Goal: Contribute content: Add original content to the website for others to see

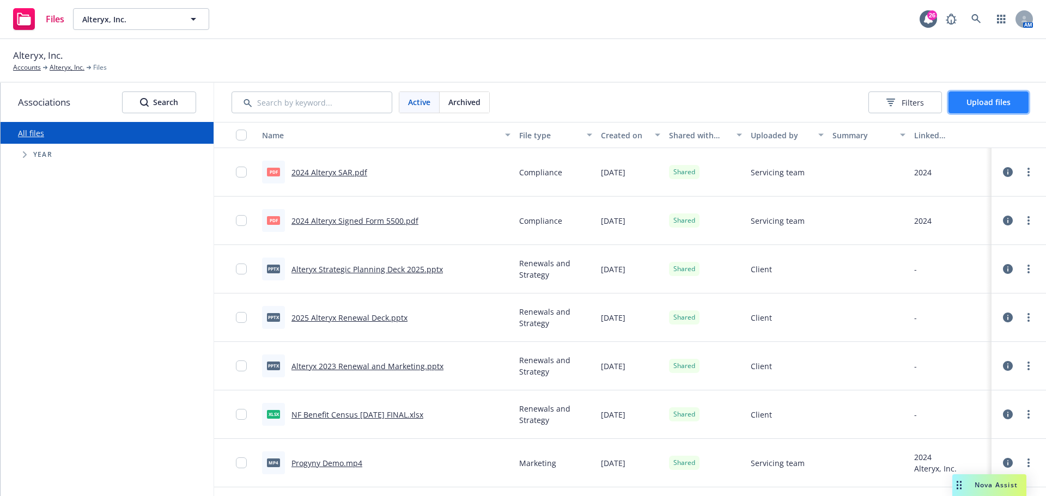
click at [999, 100] on span "Upload files" at bounding box center [988, 102] width 44 height 10
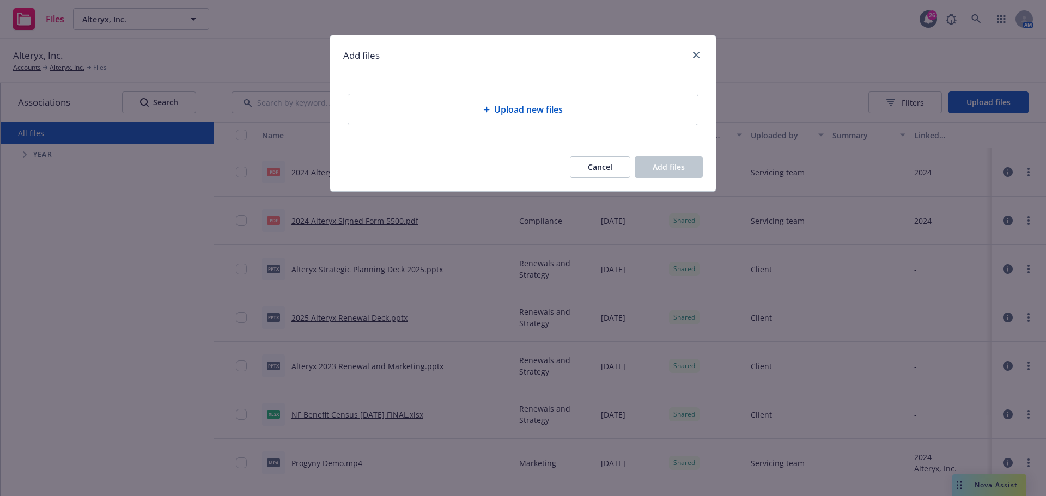
click at [591, 118] on div "Upload new files" at bounding box center [523, 109] width 350 height 30
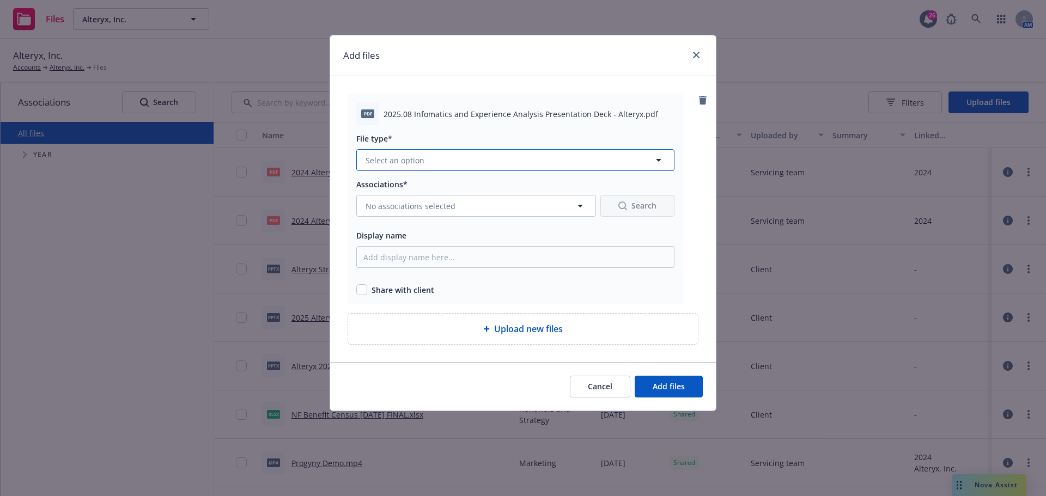
click at [594, 164] on button "Select an option" at bounding box center [515, 160] width 318 height 22
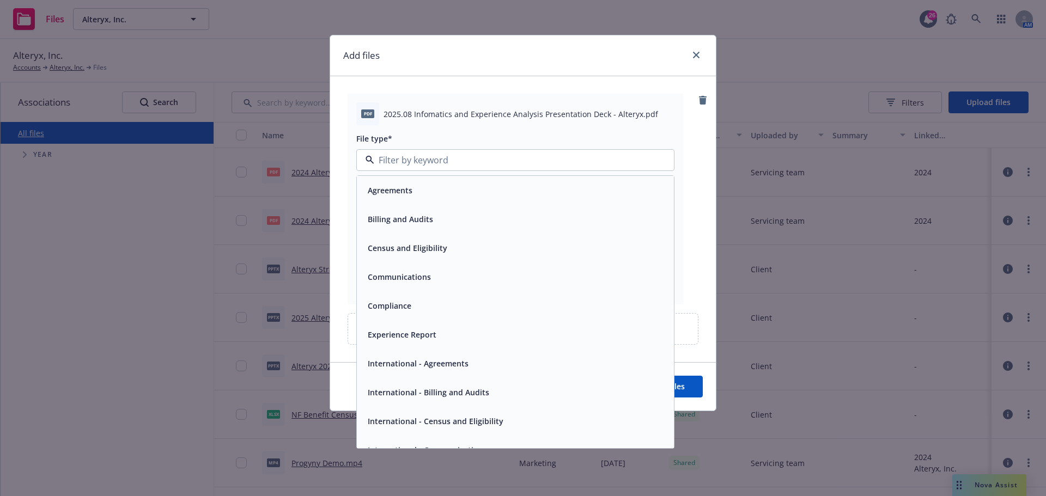
click at [473, 335] on div "Experience Report" at bounding box center [515, 335] width 304 height 16
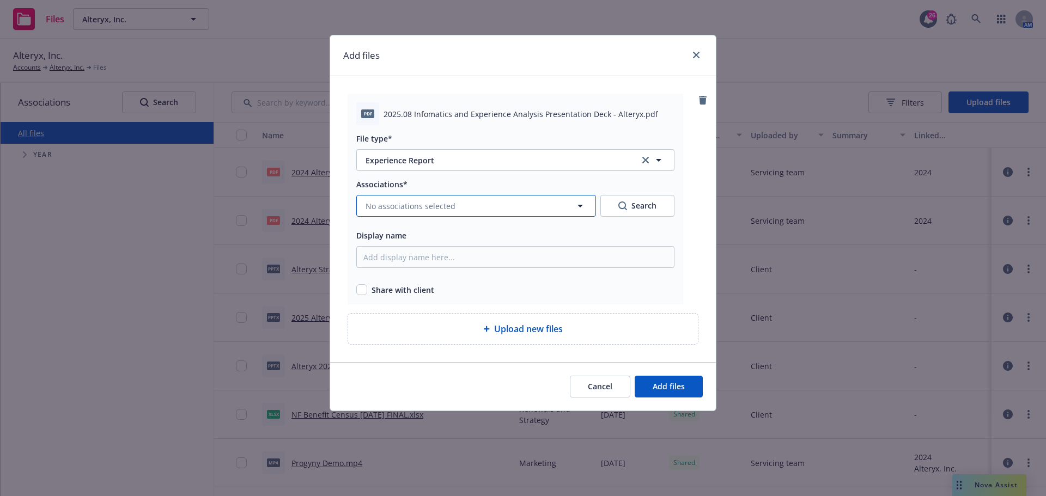
click at [497, 207] on button "No associations selected" at bounding box center [476, 206] width 240 height 22
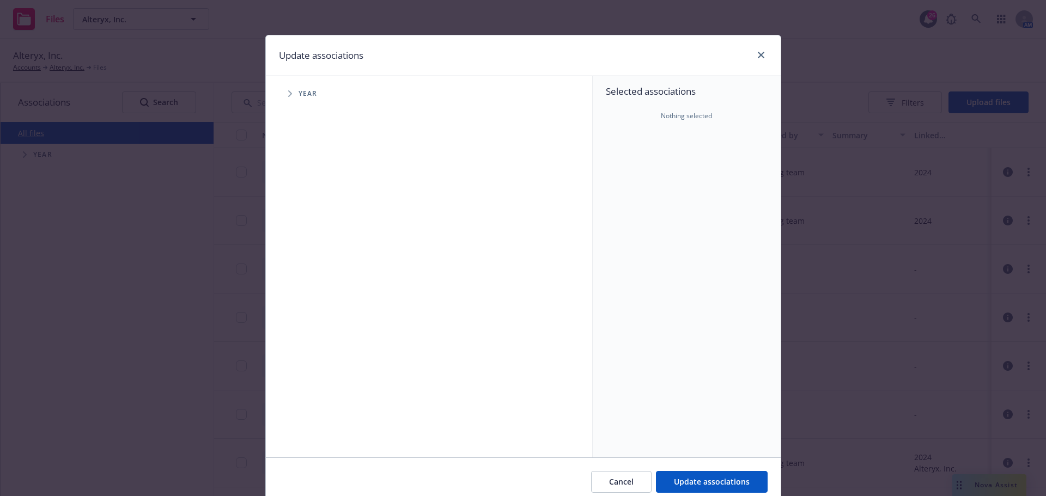
click at [289, 95] on span "Tree Example" at bounding box center [289, 93] width 17 height 17
click at [314, 246] on input "Tree Example" at bounding box center [317, 242] width 11 height 11
checkbox input "true"
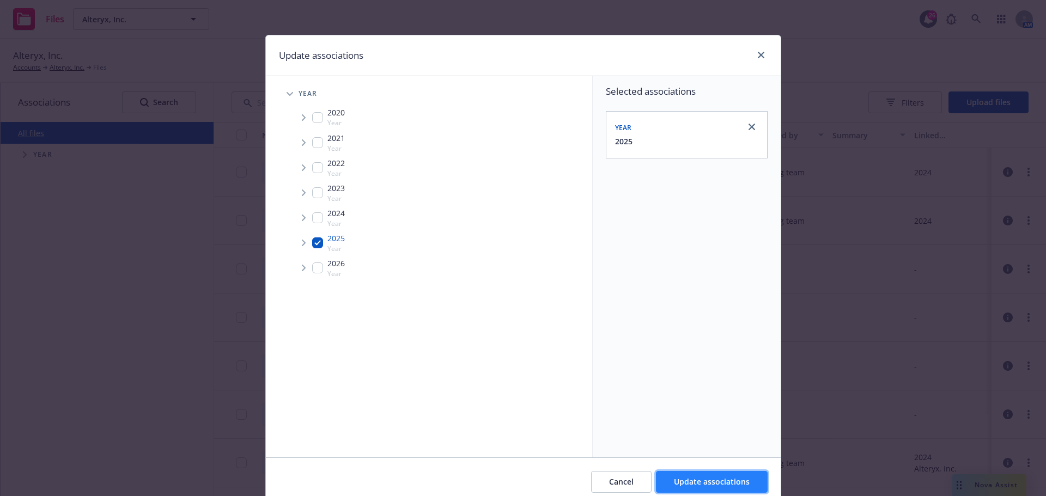
click at [720, 481] on span "Update associations" at bounding box center [712, 482] width 76 height 10
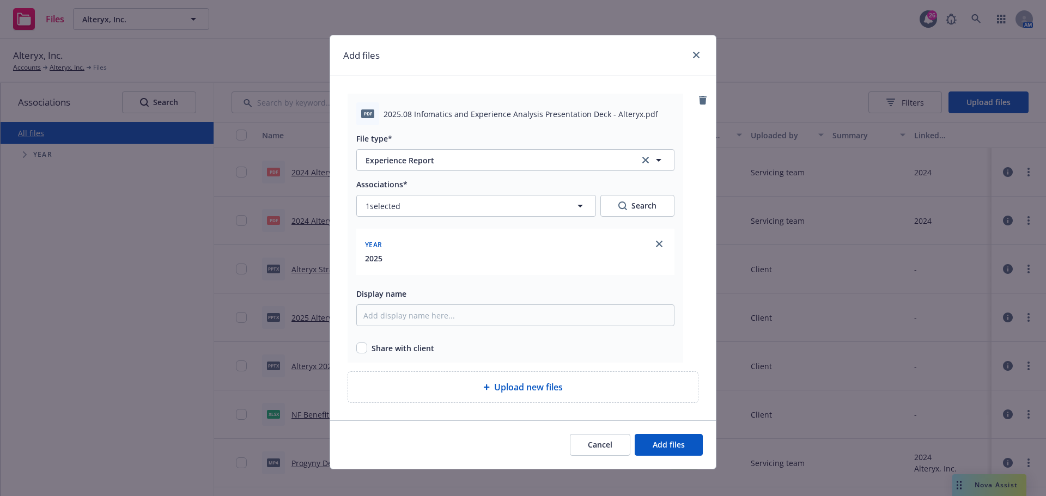
click at [393, 349] on span "Share with client" at bounding box center [402, 348] width 63 height 11
click at [359, 345] on input "checkbox" at bounding box center [361, 348] width 11 height 11
checkbox input "true"
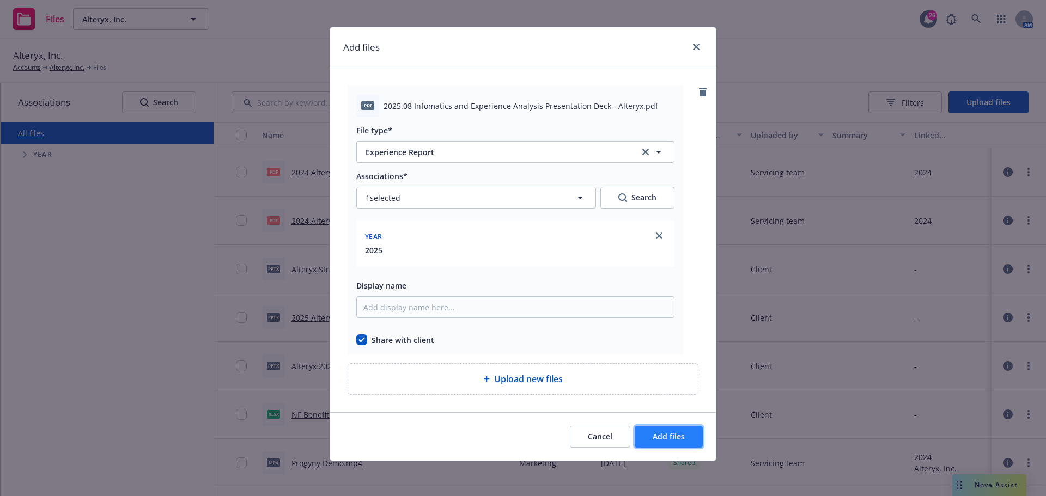
click at [680, 430] on button "Add files" at bounding box center [668, 437] width 68 height 22
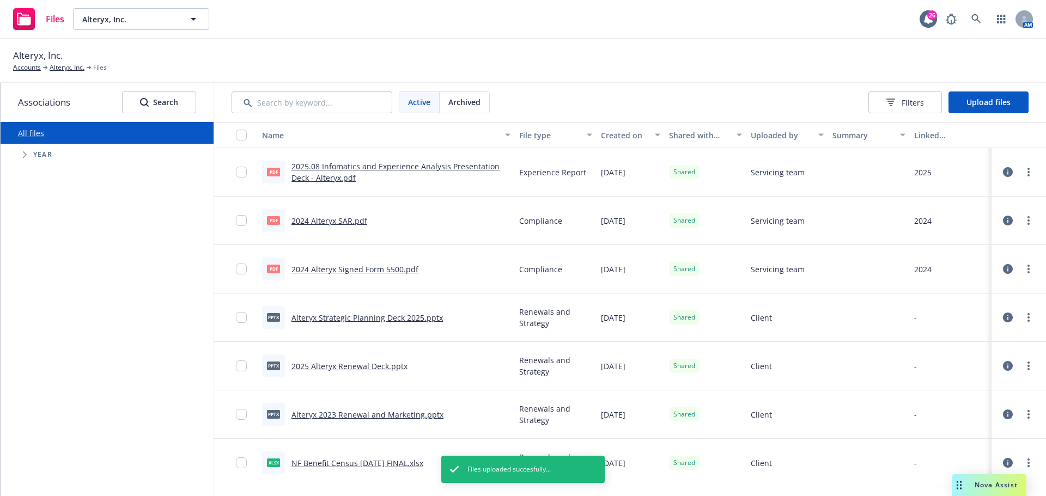
click at [1022, 179] on div at bounding box center [1018, 172] width 33 height 22
click at [1027, 174] on icon "more" at bounding box center [1028, 172] width 2 height 9
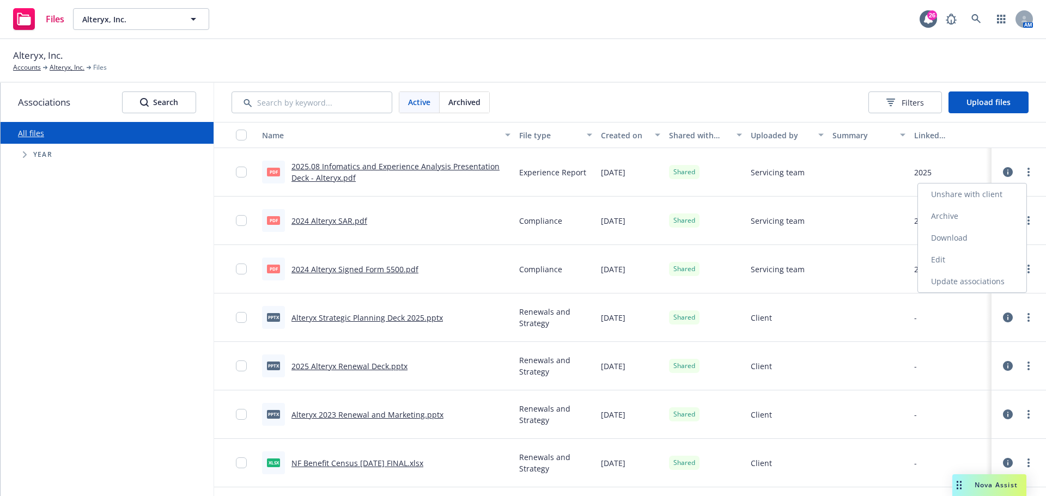
click at [944, 260] on link "Edit" at bounding box center [972, 260] width 108 height 22
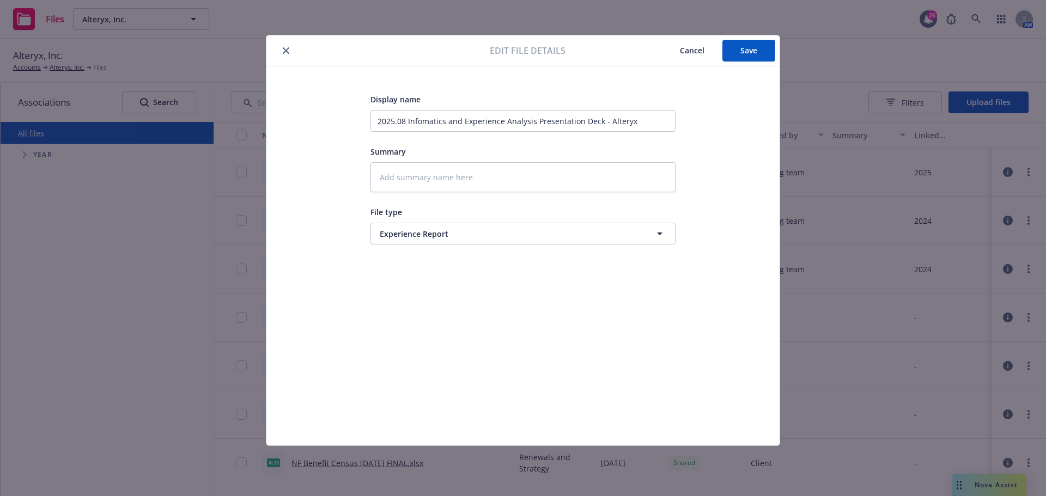
click at [283, 52] on icon "close" at bounding box center [286, 50] width 7 height 7
type textarea "x"
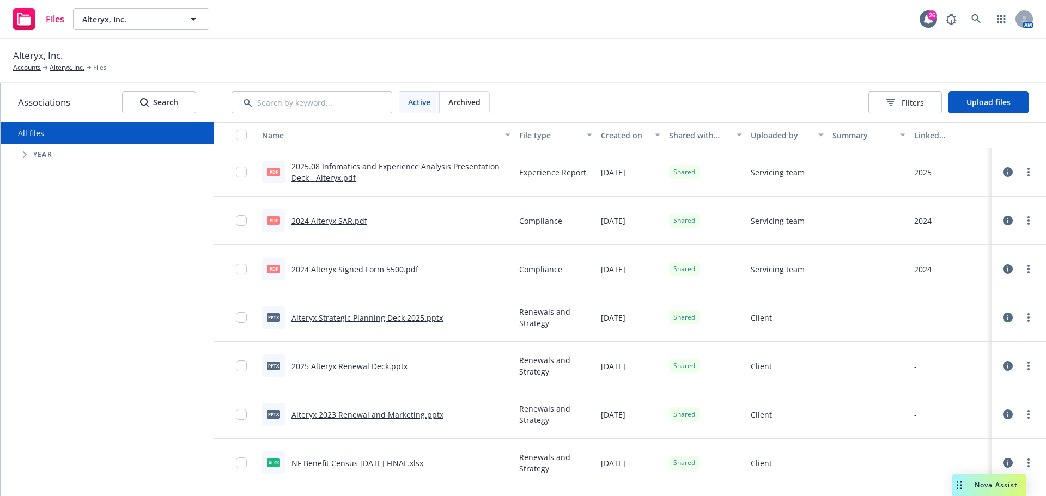
click at [27, 156] on span "Tree Example" at bounding box center [24, 154] width 17 height 17
click at [41, 308] on span "Tree Example" at bounding box center [37, 303] width 17 height 17
click at [53, 345] on span "Tree Example" at bounding box center [51, 348] width 17 height 17
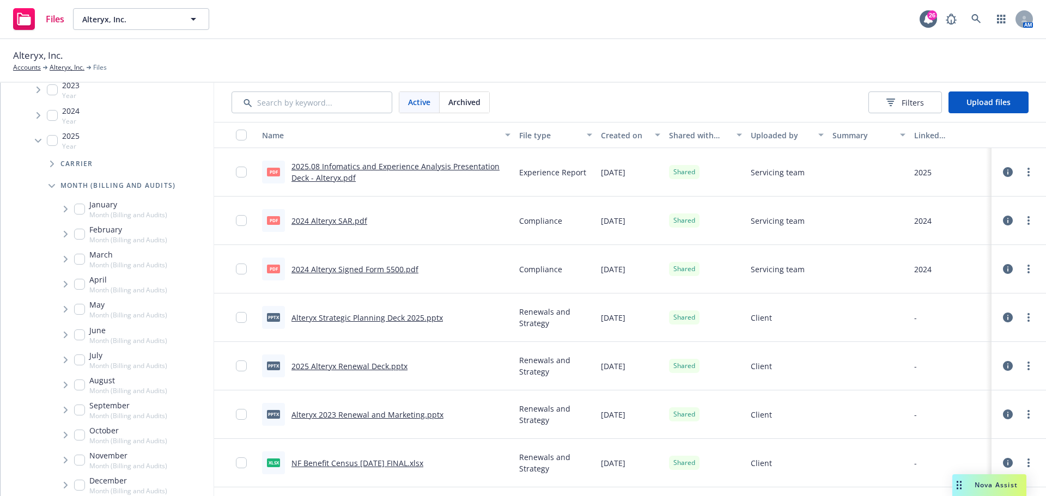
scroll to position [191, 0]
click at [65, 380] on icon "Tree Example" at bounding box center [66, 383] width 4 height 7
click at [53, 117] on icon "Tree Example" at bounding box center [52, 115] width 4 height 7
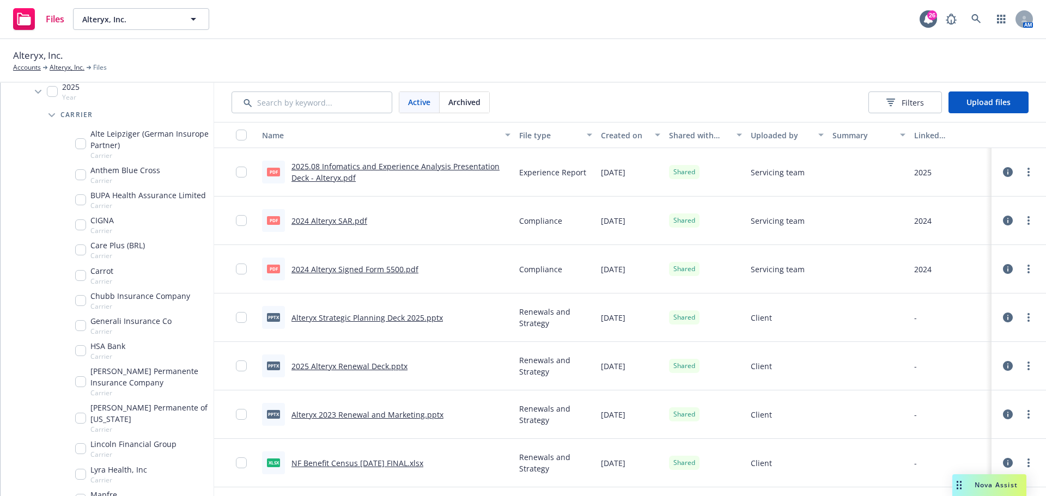
scroll to position [49, 0]
